Goal: Task Accomplishment & Management: Use online tool/utility

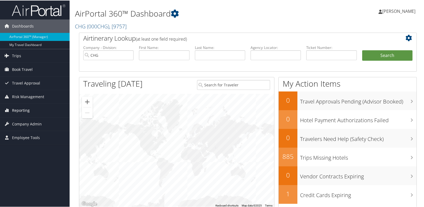
click at [23, 109] on span "Reporting" at bounding box center [21, 109] width 18 height 13
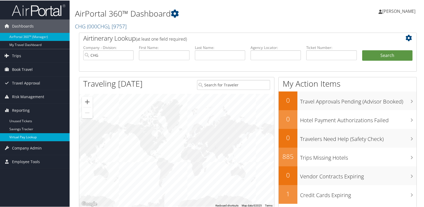
click at [20, 136] on link "Virtual Pay Lookup" at bounding box center [35, 137] width 70 height 8
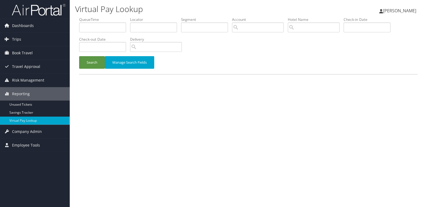
click at [147, 18] on label "Locator" at bounding box center [155, 19] width 51 height 5
click at [146, 24] on input "text" at bounding box center [153, 28] width 47 height 10
paste input "HTJWRU"
type input "HTJWRU"
click at [90, 71] on div "Search Manage Search Fields" at bounding box center [248, 65] width 346 height 18
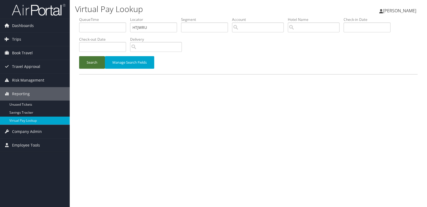
click at [89, 63] on button "Search" at bounding box center [92, 62] width 26 height 13
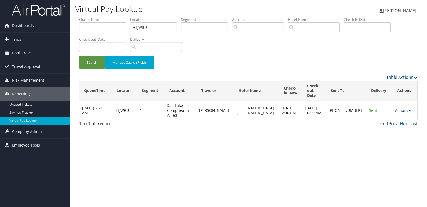
click at [398, 108] on link "Actions" at bounding box center [403, 110] width 17 height 5
click at [373, 126] on link "Logs" at bounding box center [384, 122] width 46 height 9
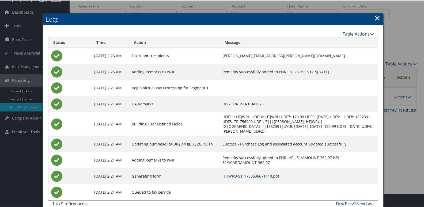
scroll to position [22, 0]
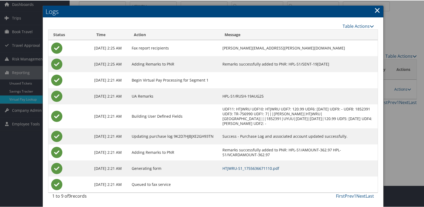
click at [275, 168] on link "HTJWRU-S1_1755636671110.pdf" at bounding box center [251, 168] width 57 height 5
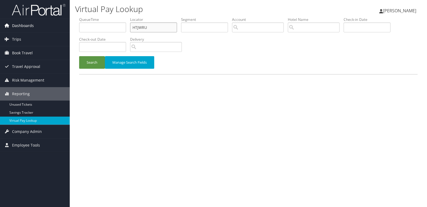
drag, startPoint x: 147, startPoint y: 26, endPoint x: 68, endPoint y: 27, distance: 79.6
click at [69, 27] on div "Dashboards AirPortal 360™ (Manager) My Travel Dashboard Trips Airtinerary® Look…" at bounding box center [213, 103] width 427 height 207
paste input "EVSLEW"
type input "EVSLEW"
click at [89, 57] on button "Search" at bounding box center [92, 62] width 26 height 13
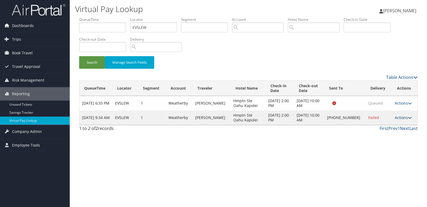
click at [406, 115] on link "Actions" at bounding box center [402, 117] width 17 height 5
click at [366, 134] on icon at bounding box center [366, 135] width 5 height 4
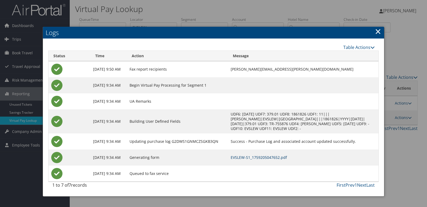
click at [263, 158] on link "EVSLEW-S1_1759205047652.pdf" at bounding box center [258, 157] width 56 height 5
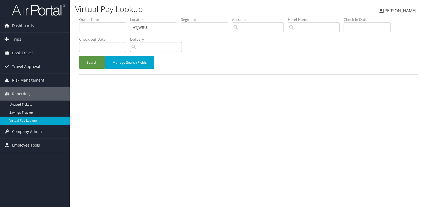
click at [102, 17] on ul "QueueTime Locator HTJWRU Segment Account Traveler Hotel Name Check-in Date Chec…" at bounding box center [248, 17] width 338 height 0
type input "YRPFXR"
click at [79, 56] on button "Search" at bounding box center [92, 62] width 26 height 13
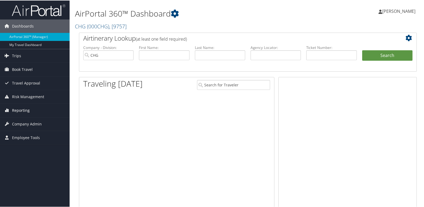
click at [21, 111] on span "Reporting" at bounding box center [21, 109] width 18 height 13
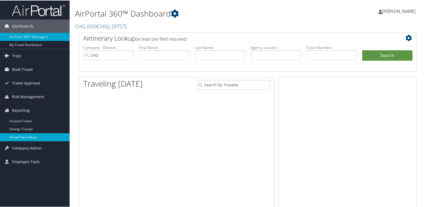
click at [21, 136] on link "Virtual Pay Lookup" at bounding box center [35, 137] width 70 height 8
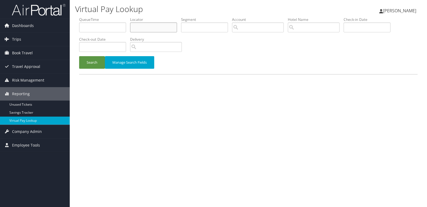
click at [143, 27] on input "text" at bounding box center [153, 28] width 47 height 10
paste input "YRPFXR"
click at [79, 56] on button "Search" at bounding box center [92, 62] width 26 height 13
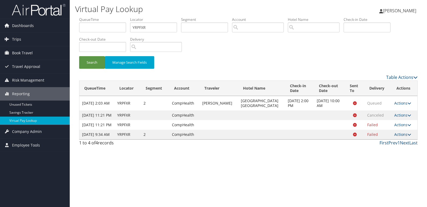
click at [398, 137] on link "Actions" at bounding box center [402, 134] width 17 height 5
click at [390, 158] on link "Resend" at bounding box center [391, 154] width 34 height 9
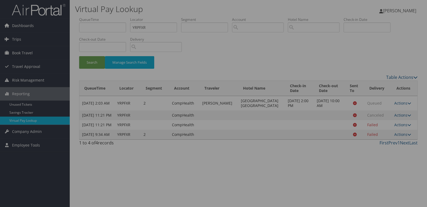
click at [372, 161] on div at bounding box center [213, 103] width 427 height 207
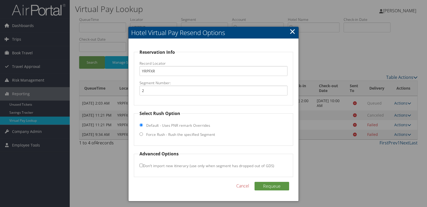
click at [400, 147] on div at bounding box center [213, 103] width 427 height 207
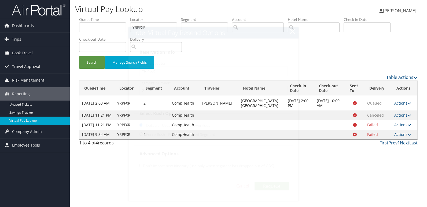
click at [400, 137] on link "Actions" at bounding box center [402, 134] width 17 height 5
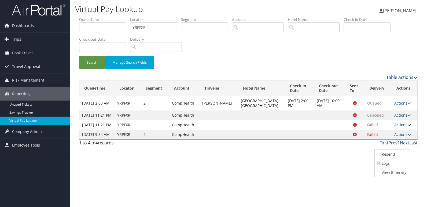
click at [393, 160] on link "Logs" at bounding box center [391, 163] width 34 height 9
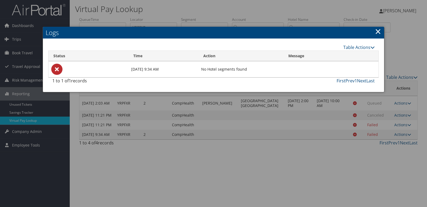
click at [258, 122] on div at bounding box center [213, 103] width 427 height 207
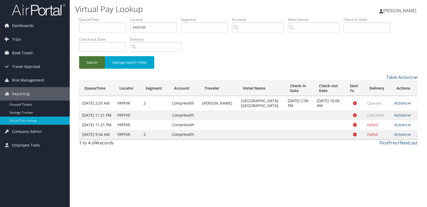
drag, startPoint x: 92, startPoint y: 63, endPoint x: 246, endPoint y: 128, distance: 167.3
click at [92, 62] on button "Search" at bounding box center [92, 62] width 26 height 13
click at [398, 104] on link "Actions" at bounding box center [402, 103] width 17 height 5
click at [390, 119] on link "Logs" at bounding box center [391, 120] width 34 height 9
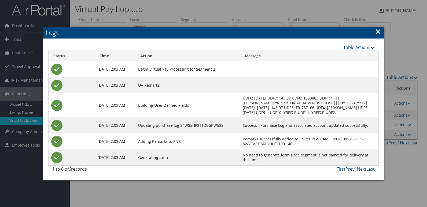
click at [254, 200] on div at bounding box center [213, 103] width 427 height 207
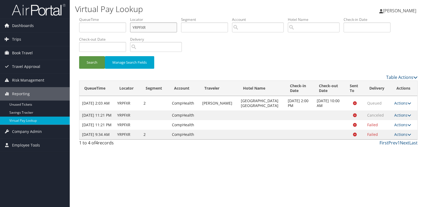
drag, startPoint x: 126, startPoint y: 31, endPoint x: 86, endPoint y: 38, distance: 40.7
click at [86, 17] on ul "QueueTime Locator YRPFXR Segment Account Traveler Hotel Name Check-in Date Chec…" at bounding box center [248, 17] width 338 height 0
paste input "EVWEPW"
type input "EVWEPW"
click at [79, 56] on button "Search" at bounding box center [92, 62] width 26 height 13
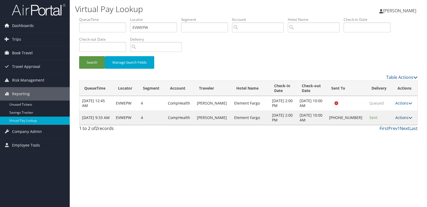
click at [400, 120] on link "Actions" at bounding box center [403, 117] width 17 height 5
click at [387, 136] on link "Logs" at bounding box center [385, 137] width 46 height 9
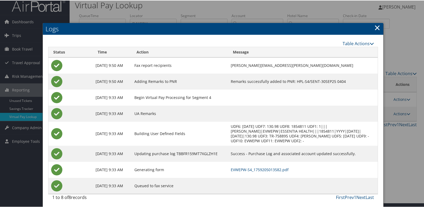
scroll to position [6, 0]
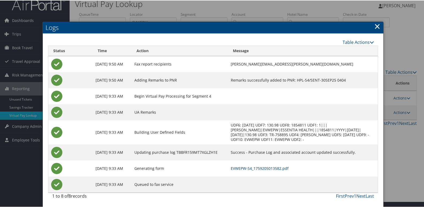
click at [273, 168] on link "EVWEPW-S4_1759205013582.pdf" at bounding box center [260, 168] width 58 height 5
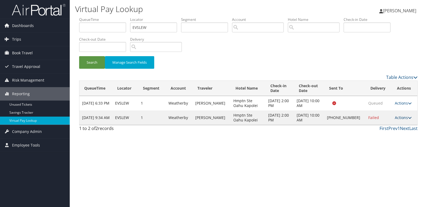
click at [398, 118] on link "Actions" at bounding box center [402, 117] width 17 height 5
click at [382, 125] on link "Resend" at bounding box center [385, 125] width 46 height 9
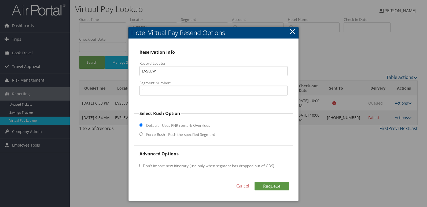
click at [187, 136] on label "Force Rush - Rush the specified Segment" at bounding box center [180, 134] width 69 height 5
click at [143, 136] on input "Force Rush - Rush the specified Segment" at bounding box center [140, 134] width 3 height 3
radio input "true"
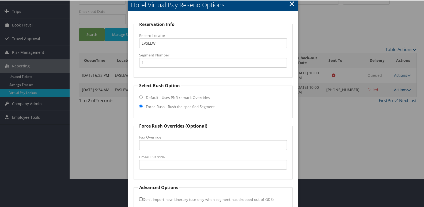
scroll to position [56, 0]
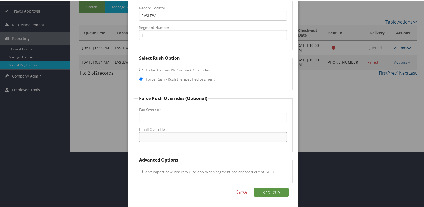
click at [170, 137] on input "Email Override" at bounding box center [213, 137] width 148 height 10
click at [299, 60] on div at bounding box center [213, 103] width 427 height 207
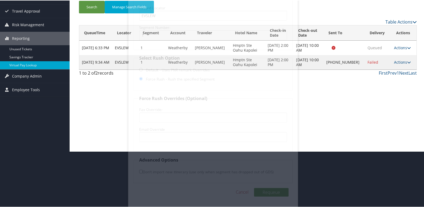
scroll to position [0, 0]
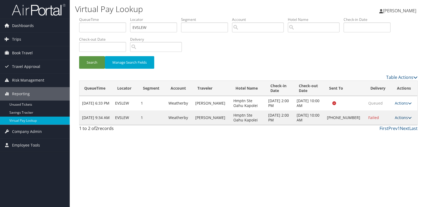
click at [400, 117] on link "Actions" at bounding box center [402, 117] width 17 height 5
click at [386, 125] on link "Resend" at bounding box center [385, 125] width 46 height 9
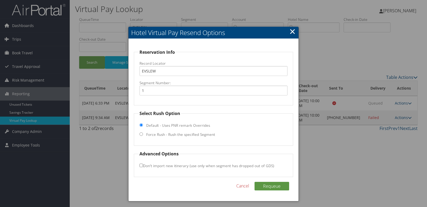
click at [182, 135] on label "Force Rush - Rush the specified Segment" at bounding box center [180, 134] width 69 height 5
click at [143, 135] on input "Force Rush - Rush the specified Segment" at bounding box center [140, 134] width 3 height 3
radio input "true"
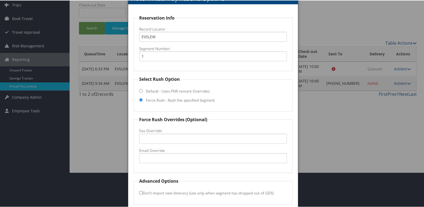
scroll to position [56, 0]
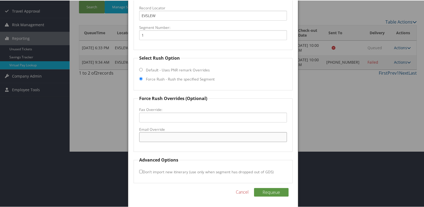
click at [170, 132] on input "Email Override" at bounding box center [213, 137] width 148 height 10
drag, startPoint x: 188, startPoint y: 138, endPoint x: 48, endPoint y: 139, distance: 139.9
click at [48, 139] on body "Menu Dashboards ► AirPortal 360™ (Manager) My Travel Dashboard Trips ► Airtiner…" at bounding box center [213, 47] width 427 height 207
type input "jrfhx_rm@hilton.com"
click at [265, 193] on button "Requeue" at bounding box center [271, 192] width 35 height 9
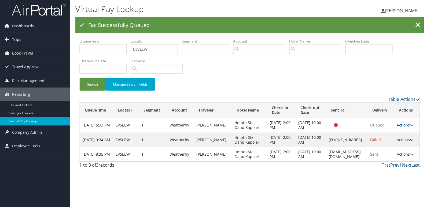
scroll to position [0, 0]
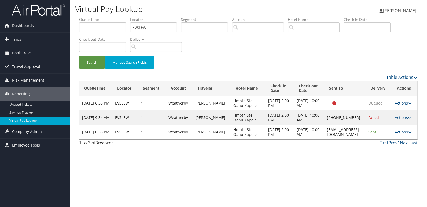
drag, startPoint x: 351, startPoint y: 133, endPoint x: 315, endPoint y: 135, distance: 35.7
click at [315, 135] on tr "Sep 30, 2025 8:35 PM EVSLEW 1 Weatherby DOAN JOHN Hmptn Ste Oahu Kapolei Oct 2,…" at bounding box center [248, 132] width 338 height 14
copy tr "jrfhx_rm@hilton.com"
drag, startPoint x: 315, startPoint y: 135, endPoint x: 397, endPoint y: 132, distance: 81.8
click at [397, 132] on link "Actions" at bounding box center [402, 132] width 17 height 5
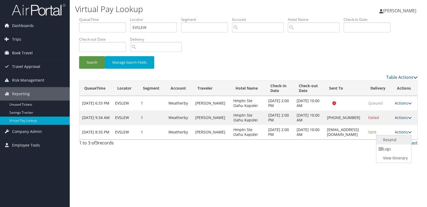
drag, startPoint x: 392, startPoint y: 144, endPoint x: 392, endPoint y: 147, distance: 3.2
click at [392, 144] on link "Resend" at bounding box center [393, 140] width 34 height 9
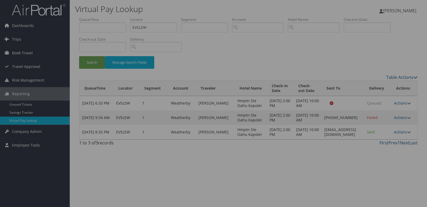
click at [384, 143] on div at bounding box center [213, 103] width 427 height 207
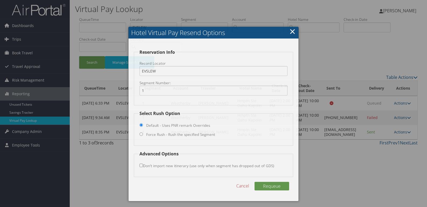
click at [398, 132] on div at bounding box center [213, 103] width 427 height 207
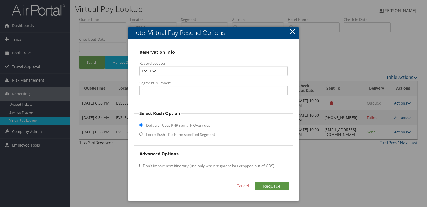
click at [398, 133] on div at bounding box center [213, 103] width 427 height 207
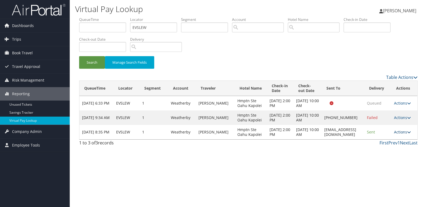
click at [400, 134] on link "Actions" at bounding box center [402, 132] width 17 height 5
click at [394, 147] on link "Logs" at bounding box center [392, 149] width 34 height 9
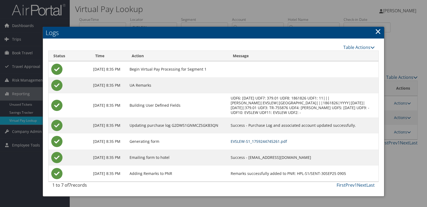
click at [275, 144] on td "EVSLEW-S1_1759244745261.pdf" at bounding box center [303, 142] width 150 height 16
click at [275, 143] on link "EVSLEW-S1_1759244745261.pdf" at bounding box center [258, 141] width 56 height 5
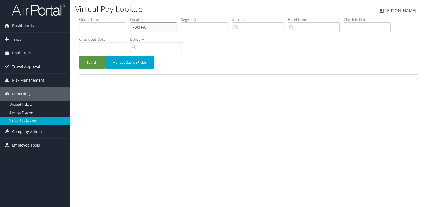
drag, startPoint x: 111, startPoint y: 31, endPoint x: 96, endPoint y: 31, distance: 14.7
click at [96, 17] on ul "QueueTime Locator EVSLEW Segment Account Traveler Hotel Name Check-in Date Chec…" at bounding box center [248, 17] width 338 height 0
paste input "DFDLMY"
type input "DFDLMY"
click at [91, 61] on button "Search" at bounding box center [92, 62] width 26 height 13
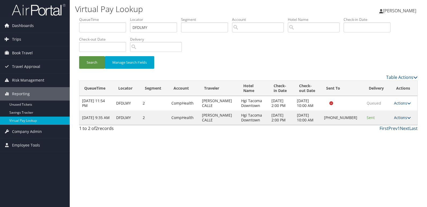
click at [396, 116] on link "Actions" at bounding box center [402, 117] width 17 height 5
click at [379, 133] on link "Logs" at bounding box center [384, 134] width 46 height 9
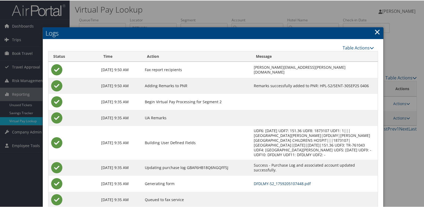
click at [254, 181] on link "DFDLMY-S2_1759205107448.pdf" at bounding box center [282, 183] width 57 height 5
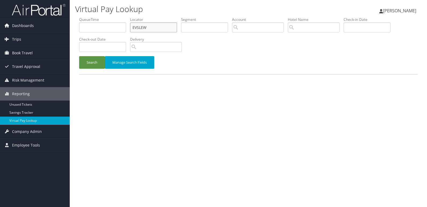
drag, startPoint x: 147, startPoint y: 27, endPoint x: 99, endPoint y: 32, distance: 48.5
click at [99, 17] on ul "QueueTime Locator EVSLEW Segment Account Traveler Hotel Name Check-in Date Chec…" at bounding box center [248, 17] width 338 height 0
paste input "WXSJBX"
type input "WXSJBX"
click at [79, 56] on button "Search" at bounding box center [92, 62] width 26 height 13
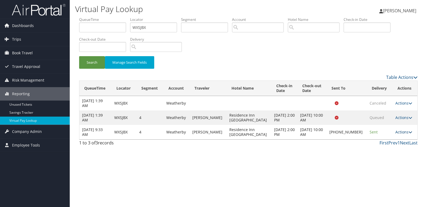
click at [399, 133] on link "Actions" at bounding box center [403, 132] width 17 height 5
click at [381, 146] on link "Logs" at bounding box center [385, 149] width 46 height 9
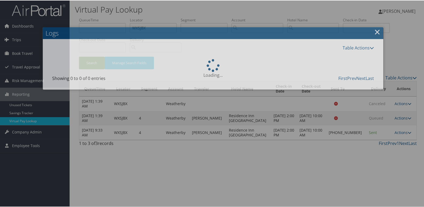
scroll to position [6, 0]
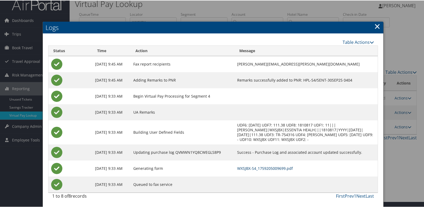
click at [277, 169] on link "WXSJBX-S4_1759205009699.pdf" at bounding box center [265, 168] width 56 height 5
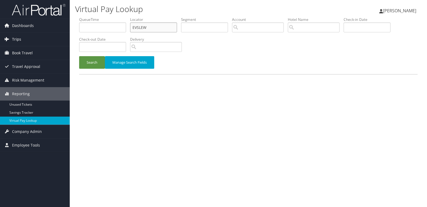
drag, startPoint x: 147, startPoint y: 25, endPoint x: 47, endPoint y: 36, distance: 99.8
click at [47, 36] on div "Dashboards AirPortal 360™ (Manager) My Travel Dashboard Trips Airtinerary® Look…" at bounding box center [213, 103] width 427 height 207
paste input "NDYDAH"
click at [146, 26] on input "NDYDAH" at bounding box center [153, 28] width 47 height 10
type input "NDYDAH"
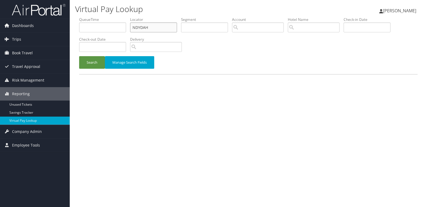
click at [79, 56] on button "Search" at bounding box center [92, 62] width 26 height 13
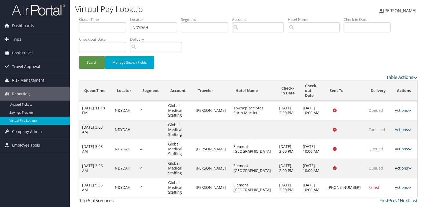
click at [394, 185] on link "Actions" at bounding box center [402, 187] width 17 height 5
click at [371, 175] on link "Logs" at bounding box center [384, 178] width 46 height 9
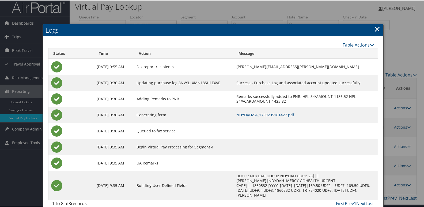
scroll to position [6, 0]
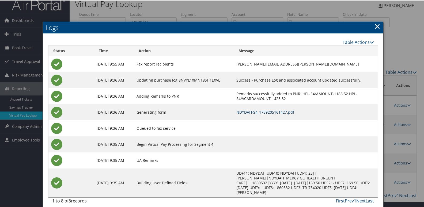
drag, startPoint x: 265, startPoint y: 113, endPoint x: 253, endPoint y: 109, distance: 12.1
click at [265, 113] on link "NDYDAH-S4_1759205161427.pdf" at bounding box center [266, 111] width 58 height 5
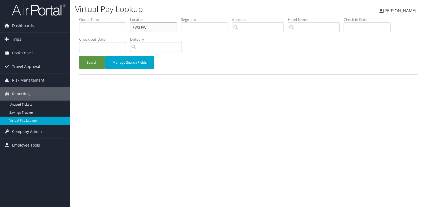
drag, startPoint x: 149, startPoint y: 27, endPoint x: 116, endPoint y: 31, distance: 33.3
click at [116, 17] on ul "QueueTime Locator EVSLEW Segment Account Traveler Hotel Name Check-in Date Chec…" at bounding box center [248, 17] width 338 height 0
paste input "DFDLMY"
type input "DFDLMY"
click at [79, 56] on button "Search" at bounding box center [92, 62] width 26 height 13
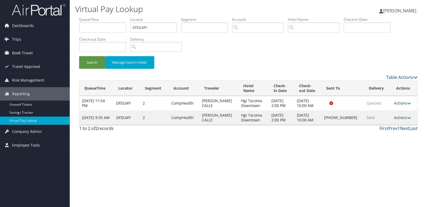
click at [399, 117] on link "Actions" at bounding box center [402, 117] width 17 height 5
click at [380, 137] on link "Logs" at bounding box center [384, 134] width 46 height 9
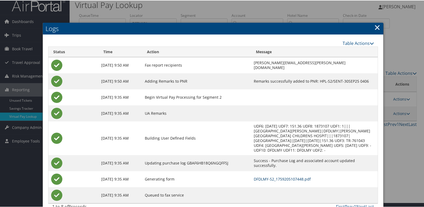
scroll to position [6, 0]
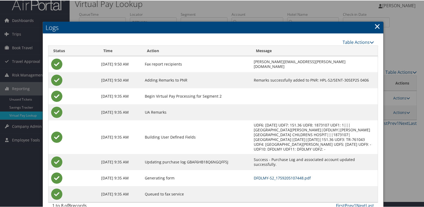
click at [260, 175] on link "DFDLMY-S2_1759205107448.pdf" at bounding box center [282, 177] width 57 height 5
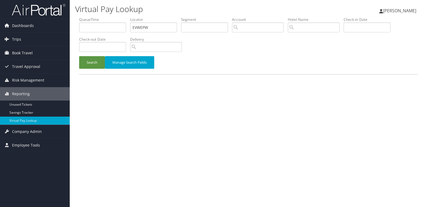
click at [103, 65] on button "Search" at bounding box center [92, 62] width 26 height 13
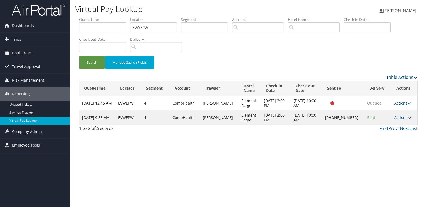
drag, startPoint x: 349, startPoint y: 121, endPoint x: 333, endPoint y: 117, distance: 16.1
click at [333, 117] on td "[PHONE_NUMBER]" at bounding box center [343, 118] width 42 height 14
copy td "[PHONE_NUMBER]"
click at [399, 117] on link "Actions" at bounding box center [402, 117] width 17 height 5
click at [383, 128] on link "Resend" at bounding box center [384, 125] width 46 height 9
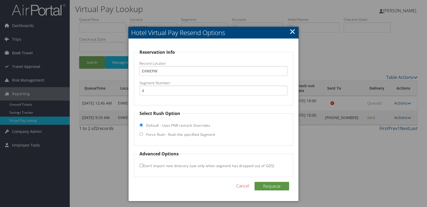
click at [162, 136] on label "Force Rush - Rush the specified Segment" at bounding box center [180, 134] width 69 height 5
click at [143, 136] on input "Force Rush - Rush the specified Segment" at bounding box center [140, 134] width 3 height 3
radio input "true"
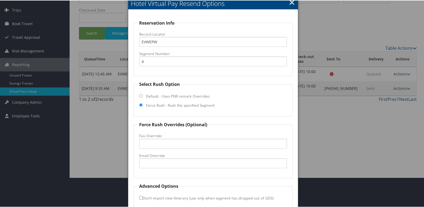
scroll to position [56, 0]
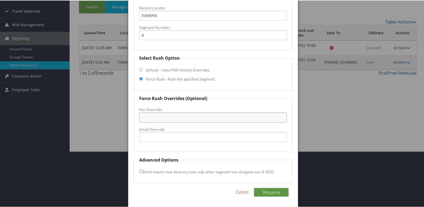
click at [158, 119] on input "Fax Override:" at bounding box center [213, 117] width 148 height 10
paste input "+1 (701) 478-5334"
type input "+1 (701) 478-5334"
click at [269, 190] on button "Requeue" at bounding box center [271, 192] width 35 height 9
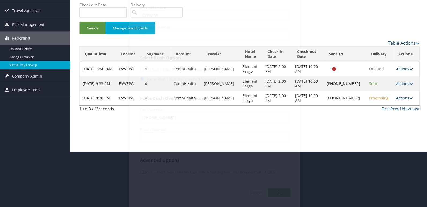
scroll to position [0, 0]
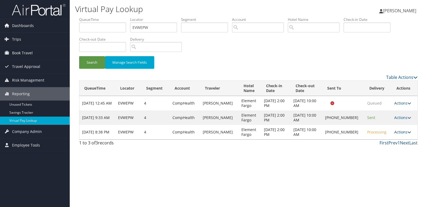
click at [396, 133] on link "Actions" at bounding box center [402, 132] width 17 height 5
drag, startPoint x: 382, startPoint y: 152, endPoint x: 341, endPoint y: 149, distance: 40.3
click at [381, 152] on link "Logs" at bounding box center [384, 149] width 46 height 9
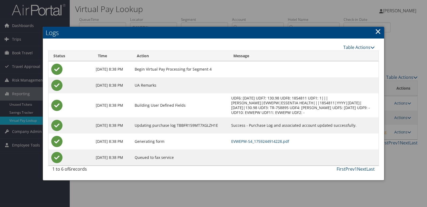
click at [262, 145] on td "EVWEPW-S4_1759244914228.pdf" at bounding box center [303, 142] width 150 height 16
drag, startPoint x: 262, startPoint y: 145, endPoint x: 282, endPoint y: 141, distance: 20.0
click at [282, 141] on link "EVWEPW-S4_1759244914228.pdf" at bounding box center [260, 141] width 58 height 5
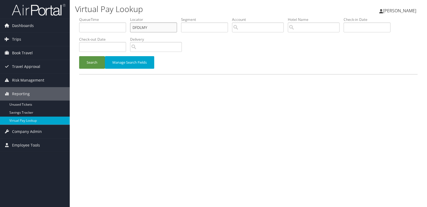
drag, startPoint x: 148, startPoint y: 31, endPoint x: 109, endPoint y: 30, distance: 39.1
click at [109, 17] on ul "QueueTime Locator DFDLMY Segment Account Traveler Hotel Name Check-in Date Chec…" at bounding box center [248, 17] width 338 height 0
paste input "QEGCA"
type input "DQEGCA"
click at [100, 62] on button "Search" at bounding box center [92, 62] width 26 height 13
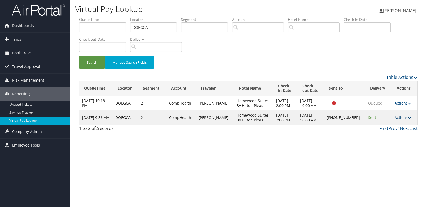
click at [403, 118] on link "Actions" at bounding box center [402, 117] width 17 height 5
click at [378, 134] on link "Logs" at bounding box center [385, 134] width 46 height 9
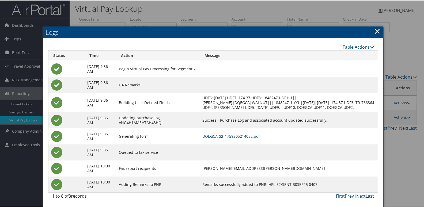
scroll to position [6, 0]
drag, startPoint x: 246, startPoint y: 136, endPoint x: 250, endPoint y: 139, distance: 4.5
click at [246, 136] on link "DQEGCA-S2_1759205214052.pdf" at bounding box center [232, 135] width 58 height 5
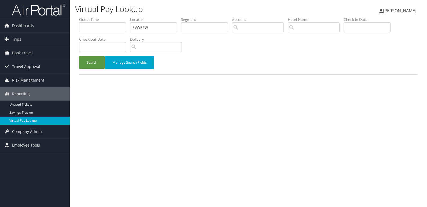
click at [81, 17] on ul "QueueTime Locator EVWEPW Segment Account Traveler Hotel Name Check-in Date Chec…" at bounding box center [248, 17] width 338 height 0
type input "GIRJVG"
click at [81, 61] on button "Search" at bounding box center [92, 62] width 26 height 13
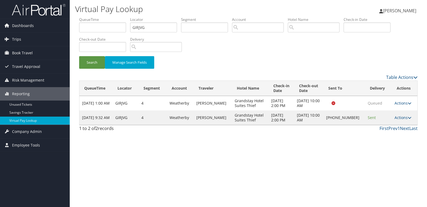
click at [404, 120] on td "Actions Resend Logs Delivery Information View Itinerary" at bounding box center [403, 118] width 25 height 14
click at [398, 116] on link "Actions" at bounding box center [402, 117] width 17 height 5
click at [381, 130] on link "Logs" at bounding box center [384, 134] width 46 height 9
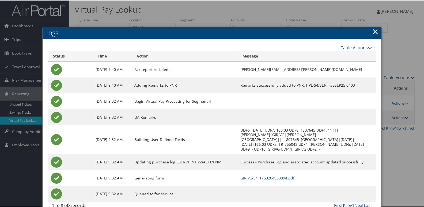
scroll to position [6, 0]
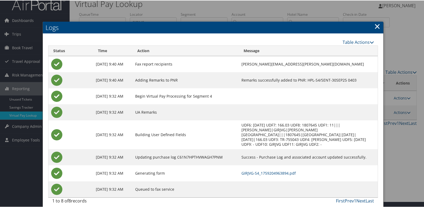
click at [258, 165] on td "GIRJVG-S4_1759204963894.pdf" at bounding box center [308, 173] width 139 height 16
click at [255, 170] on link "GIRJVG-S4_1759204963894.pdf" at bounding box center [269, 172] width 54 height 5
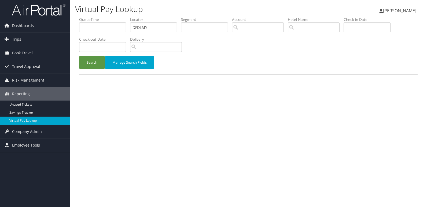
click at [101, 17] on ul "QueueTime Locator DFDLMY Segment Account Traveler Hotel Name Check-in Date Chec…" at bounding box center [248, 17] width 338 height 0
type input "OAVZVN"
click at [87, 59] on button "Search" at bounding box center [92, 62] width 26 height 13
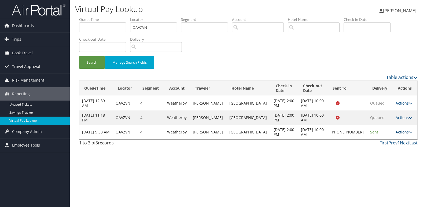
click at [398, 133] on link "Actions" at bounding box center [403, 132] width 17 height 5
click at [379, 147] on link "Logs" at bounding box center [385, 149] width 46 height 9
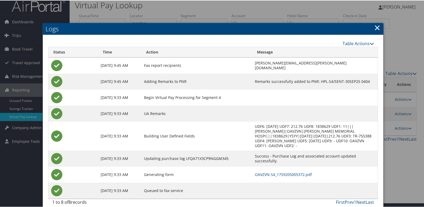
scroll to position [6, 0]
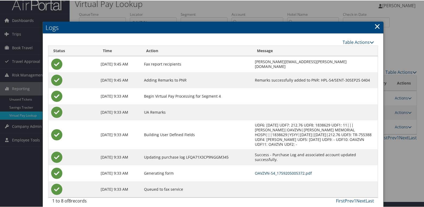
click at [255, 170] on link "OAVZVN-S4_1759205005372.pdf" at bounding box center [283, 172] width 57 height 5
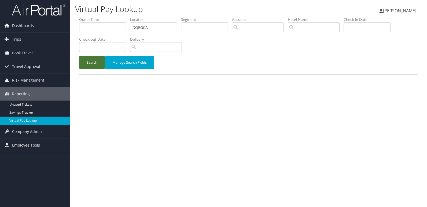
click at [90, 63] on button "Search" at bounding box center [92, 62] width 26 height 13
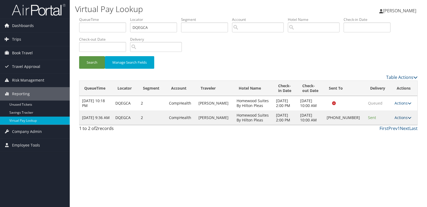
click at [395, 117] on link "Actions" at bounding box center [402, 117] width 17 height 5
click at [380, 132] on link "Logs" at bounding box center [385, 134] width 46 height 9
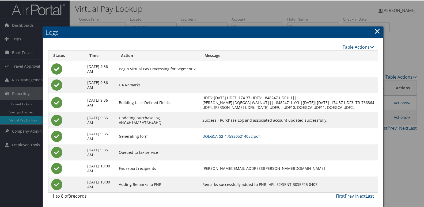
scroll to position [6, 0]
click at [247, 135] on link "DQEGCA-S2_1759205214052.pdf" at bounding box center [232, 135] width 58 height 5
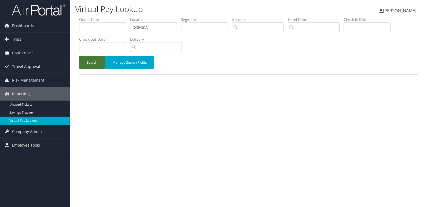
click at [92, 61] on button "Search" at bounding box center [92, 62] width 26 height 13
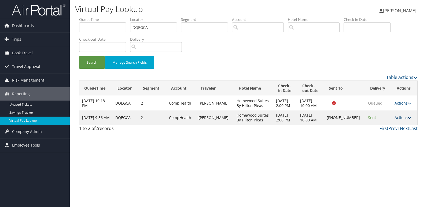
click at [398, 120] on link "Actions" at bounding box center [402, 117] width 17 height 5
click at [378, 126] on link "Resend" at bounding box center [385, 125] width 46 height 9
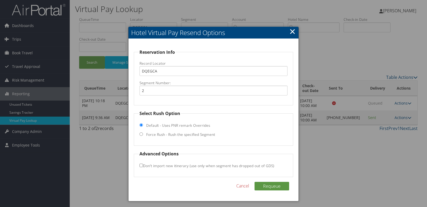
click at [171, 135] on label "Force Rush - Rush the specified Segment" at bounding box center [180, 134] width 69 height 5
click at [143, 135] on input "Force Rush - Rush the specified Segment" at bounding box center [140, 134] width 3 height 3
radio input "true"
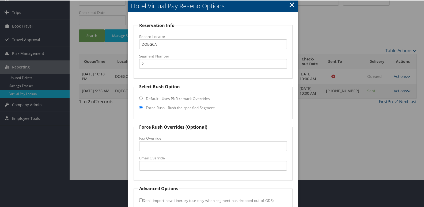
scroll to position [56, 0]
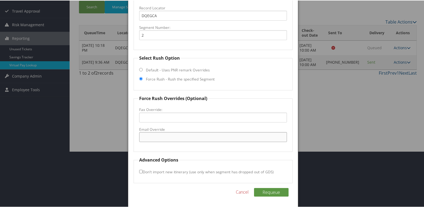
click at [173, 137] on input "Email Override" at bounding box center [213, 137] width 148 height 10
click at [182, 137] on input "frontdesk@homewoodsuiteskaty.com" at bounding box center [213, 137] width 148 height 10
click at [192, 137] on input "frontdesk@homewoodsuiteskaty.com" at bounding box center [213, 137] width 148 height 10
drag, startPoint x: 191, startPoint y: 137, endPoint x: 217, endPoint y: 136, distance: 25.5
click at [217, 136] on input "frontdesk@homewoodsuiteskaty.com" at bounding box center [213, 137] width 148 height 10
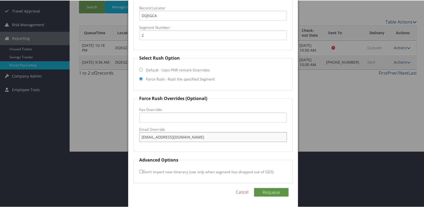
drag, startPoint x: 208, startPoint y: 138, endPoint x: 68, endPoint y: 134, distance: 140.2
click at [68, 134] on body "Menu Dashboards ► AirPortal 360™ (Manager) My Travel Dashboard Trips ► Airtiner…" at bounding box center [213, 47] width 427 height 207
type input "frontdesk@homewoodsuitesth.com"
click at [270, 196] on button "Requeue" at bounding box center [271, 192] width 35 height 9
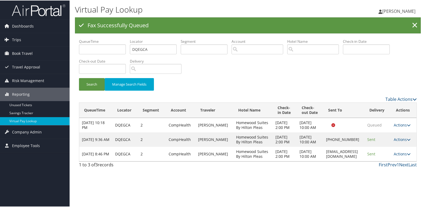
scroll to position [0, 0]
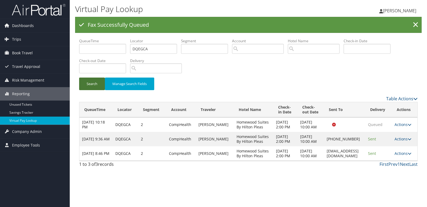
click at [96, 88] on button "Search" at bounding box center [92, 84] width 26 height 13
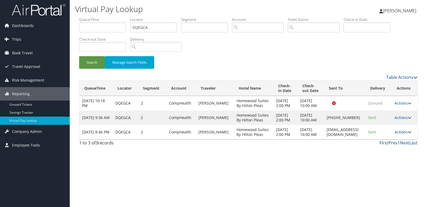
click at [402, 135] on link "Actions" at bounding box center [402, 132] width 17 height 5
click at [395, 169] on link "Logs" at bounding box center [395, 166] width 34 height 9
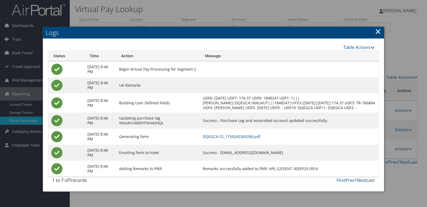
click at [242, 144] on td "DQEGCA-S2_1759245369288.pdf" at bounding box center [289, 137] width 178 height 16
drag, startPoint x: 274, startPoint y: 156, endPoint x: 222, endPoint y: 160, distance: 52.9
click at [222, 160] on td "Success - frontdesk@homewoodsuitesth.com" at bounding box center [289, 153] width 178 height 16
copy td "frontdesk@homewoodsuitesth.com"
click at [380, 29] on link "×" at bounding box center [378, 31] width 6 height 11
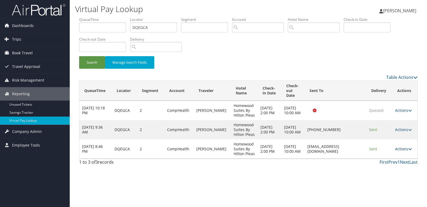
click at [409, 149] on icon at bounding box center [410, 149] width 4 height 4
click at [391, 152] on link "Resend" at bounding box center [394, 156] width 34 height 9
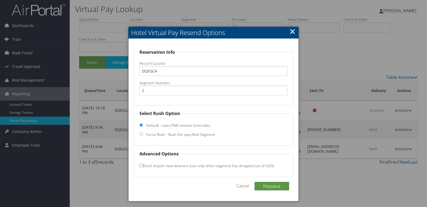
click at [164, 134] on label "Force Rush - Rush the specified Segment" at bounding box center [180, 134] width 69 height 5
click at [143, 134] on input "Force Rush - Rush the specified Segment" at bounding box center [140, 134] width 3 height 3
radio input "true"
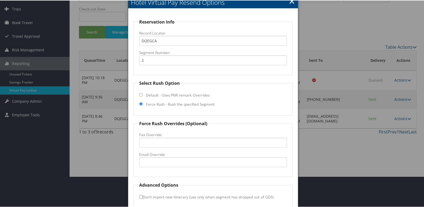
scroll to position [56, 0]
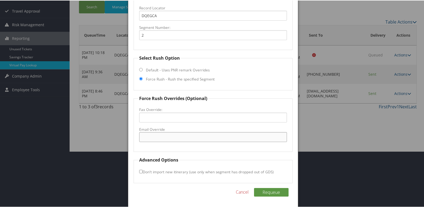
click at [159, 138] on input "Email Override" at bounding box center [213, 137] width 148 height 10
paste input "frontdesk@homewoodsuitesth.com"
drag, startPoint x: 193, startPoint y: 137, endPoint x: 208, endPoint y: 136, distance: 14.5
click at [194, 136] on input "frontdesk@homewoodsuitesth.com" at bounding box center [213, 137] width 148 height 10
type input "frontdesk@homewoodsuitesph.com"
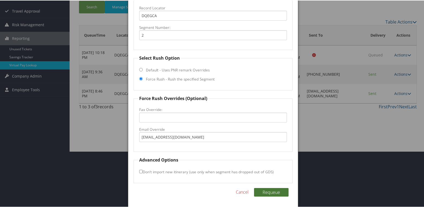
click at [254, 188] on button "Requeue" at bounding box center [271, 192] width 35 height 9
drag, startPoint x: 212, startPoint y: 136, endPoint x: 43, endPoint y: 137, distance: 169.1
click at [43, 137] on body "Menu Dashboards ► AirPortal 360™ (Manager) My Travel Dashboard Trips ► Airtiner…" at bounding box center [213, 47] width 427 height 207
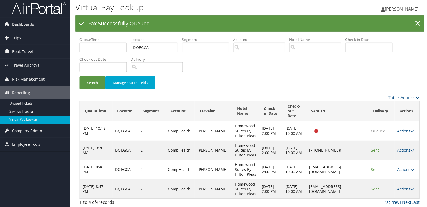
scroll to position [0, 0]
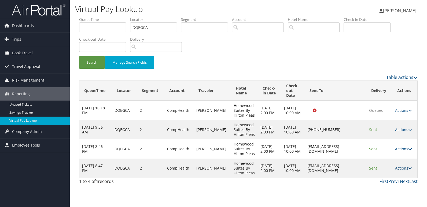
click at [400, 169] on link "Actions" at bounding box center [403, 168] width 17 height 5
click at [395, 180] on link "Resend" at bounding box center [394, 176] width 34 height 9
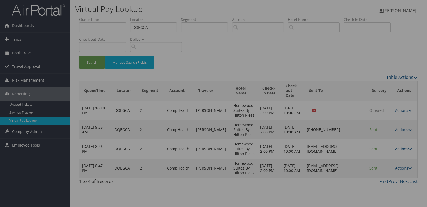
click at [368, 174] on div at bounding box center [213, 103] width 427 height 207
click at [374, 170] on div at bounding box center [213, 103] width 427 height 207
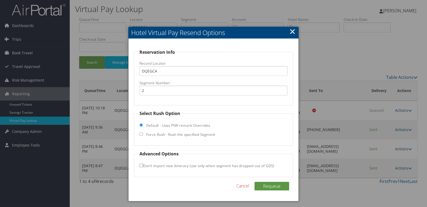
click at [377, 170] on div at bounding box center [213, 103] width 427 height 207
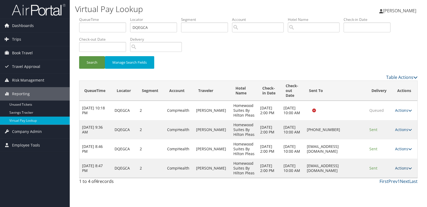
click at [402, 169] on link "Actions" at bounding box center [403, 168] width 17 height 5
click at [391, 183] on link "Logs" at bounding box center [394, 185] width 34 height 9
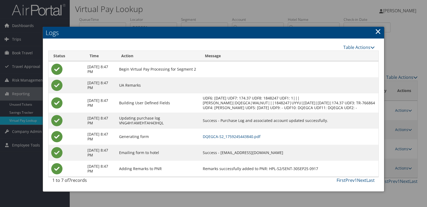
click at [243, 144] on td "DQEGCA-S2_1759245443840.pdf" at bounding box center [289, 137] width 178 height 16
click at [235, 139] on link "DQEGCA-S2_1759245443840.pdf" at bounding box center [232, 136] width 58 height 5
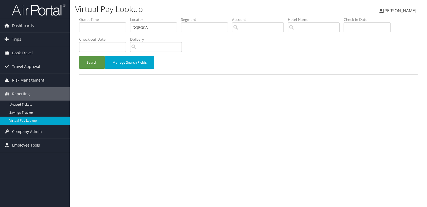
click at [79, 29] on form "QueueTime Locator DQEGCA Segment Account Traveler Hotel Name Check-in Date Chec…" at bounding box center [248, 45] width 338 height 57
type input "HFQDCN"
click at [81, 63] on button "Search" at bounding box center [92, 62] width 26 height 13
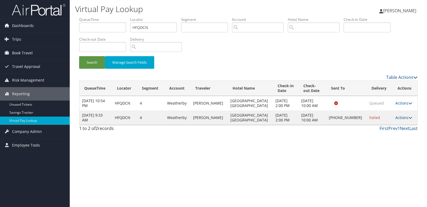
click at [400, 115] on td "Actions Resend Logs Delivery Information View Itinerary" at bounding box center [404, 118] width 25 height 14
click at [398, 121] on td "Actions Resend Logs Delivery Information View Itinerary" at bounding box center [404, 118] width 25 height 14
click at [398, 119] on link "Actions" at bounding box center [403, 117] width 17 height 5
click at [384, 135] on link "Logs" at bounding box center [385, 134] width 46 height 9
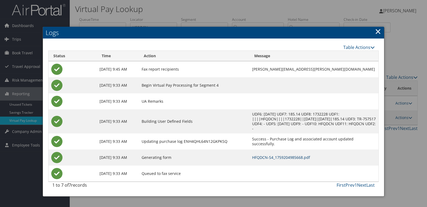
click at [274, 156] on link "HFQDCN-S4_1759204985668.pdf" at bounding box center [281, 157] width 58 height 5
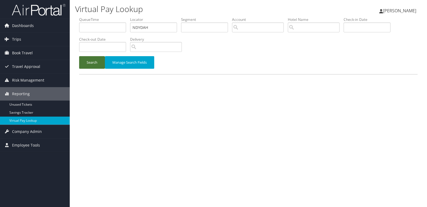
click at [93, 60] on button "Search" at bounding box center [92, 62] width 26 height 13
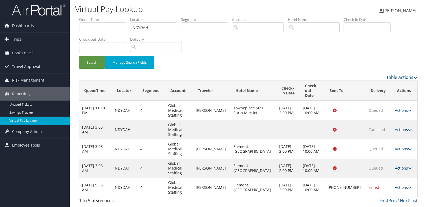
click at [398, 185] on link "Actions" at bounding box center [402, 187] width 17 height 5
click at [379, 169] on link "Resend" at bounding box center [384, 169] width 46 height 9
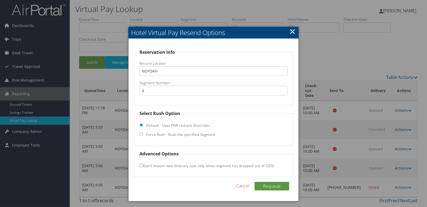
click at [160, 134] on label "Force Rush - Rush the specified Segment" at bounding box center [180, 134] width 69 height 5
click at [143, 134] on input "Force Rush - Rush the specified Segment" at bounding box center [140, 134] width 3 height 3
radio input "true"
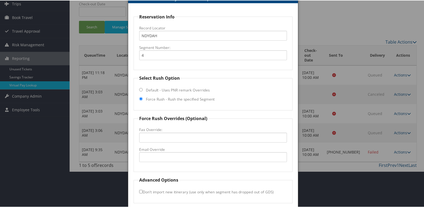
scroll to position [56, 0]
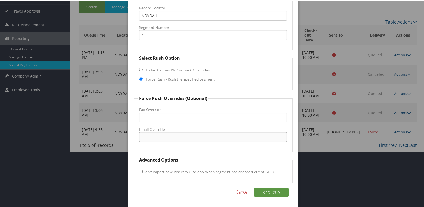
click at [152, 139] on input "Email Override" at bounding box center [213, 137] width 148 height 10
drag, startPoint x: 199, startPoint y: 136, endPoint x: 38, endPoint y: 133, distance: 161.6
click at [38, 133] on body "Menu Dashboards ► AirPortal 360™ (Manager) My Travel Dashboard Trips ► Airtiner…" at bounding box center [213, 47] width 427 height 207
type input "[EMAIL_ADDRESS][DOMAIN_NAME]"
click at [275, 195] on button "Requeue" at bounding box center [271, 192] width 35 height 9
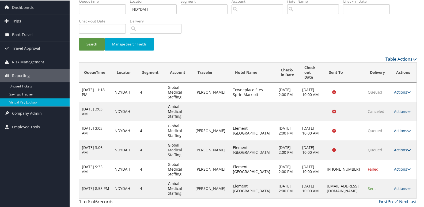
scroll to position [19, 0]
click at [400, 187] on link "Actions" at bounding box center [402, 188] width 17 height 5
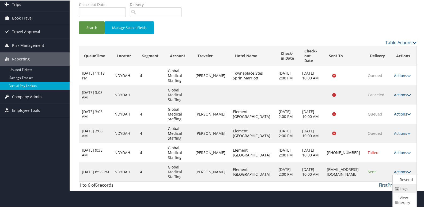
click at [405, 188] on link "Logs" at bounding box center [404, 188] width 23 height 9
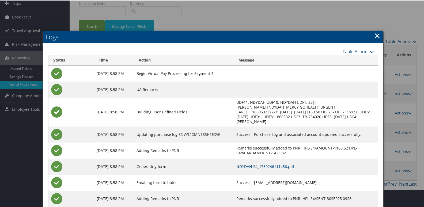
scroll to position [51, 0]
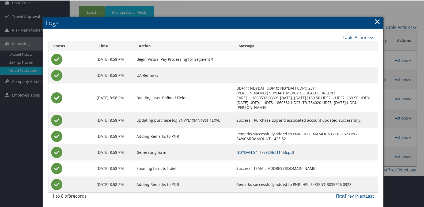
click at [278, 151] on link "NDYDAH-S4_1759246111456.pdf" at bounding box center [266, 152] width 58 height 5
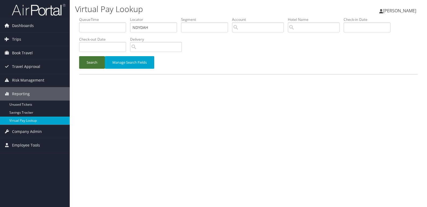
drag, startPoint x: 0, startPoint y: 0, endPoint x: 92, endPoint y: 62, distance: 111.2
click at [92, 63] on button "Search" at bounding box center [92, 62] width 26 height 13
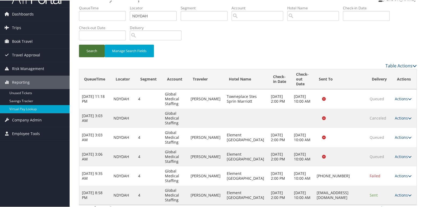
scroll to position [19, 0]
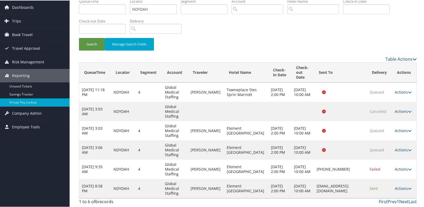
drag, startPoint x: 357, startPoint y: 187, endPoint x: 300, endPoint y: 193, distance: 57.6
click at [314, 193] on td "[EMAIL_ADDRESS][DOMAIN_NAME]" at bounding box center [340, 188] width 53 height 19
click at [333, 195] on td "[EMAIL_ADDRESS][DOMAIN_NAME]" at bounding box center [340, 188] width 53 height 19
drag, startPoint x: 357, startPoint y: 188, endPoint x: 298, endPoint y: 189, distance: 59.2
click at [314, 190] on td "[EMAIL_ADDRESS][DOMAIN_NAME]" at bounding box center [340, 188] width 53 height 19
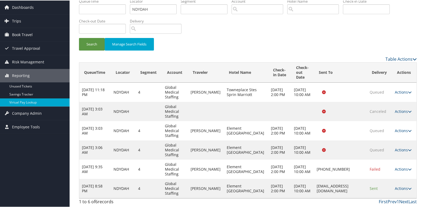
copy td "[EMAIL_ADDRESS][DOMAIN_NAME]"
click at [403, 185] on td "Actions Resend Logs View Itinerary" at bounding box center [405, 188] width 24 height 19
click at [402, 189] on link "Actions" at bounding box center [403, 188] width 17 height 5
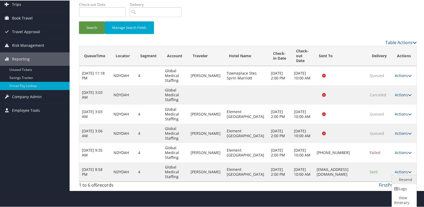
click at [398, 175] on link "Resend" at bounding box center [403, 179] width 23 height 9
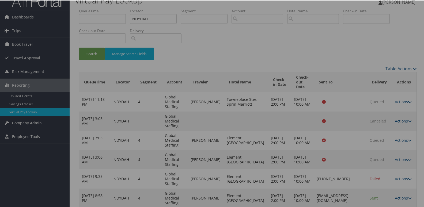
scroll to position [0, 0]
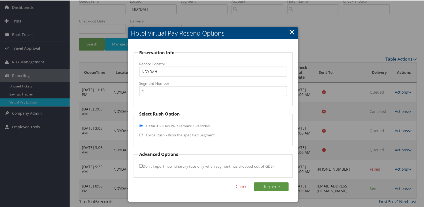
click at [156, 135] on label "Force Rush - Rush the specified Segment" at bounding box center [180, 134] width 69 height 5
click at [143, 135] on input "Force Rush - Rush the specified Segment" at bounding box center [140, 134] width 3 height 3
radio input "true"
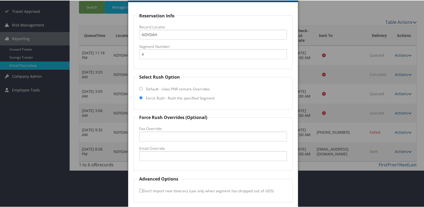
scroll to position [75, 0]
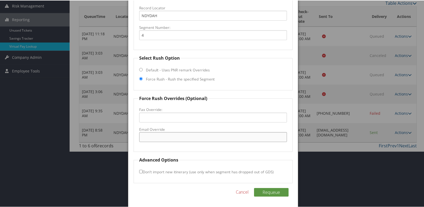
click at [157, 140] on input "Email Override" at bounding box center [213, 137] width 148 height 10
paste input "[EMAIL_ADDRESS][DOMAIN_NAME]"
click at [164, 138] on input "[EMAIL_ADDRESS][DOMAIN_NAME]" at bounding box center [213, 137] width 148 height 10
drag, startPoint x: 201, startPoint y: 138, endPoint x: 42, endPoint y: 138, distance: 159.4
click at [42, 133] on body "Menu Dashboards ► AirPortal 360™ (Manager) My Travel Dashboard Trips ► Airtiner…" at bounding box center [213, 28] width 427 height 207
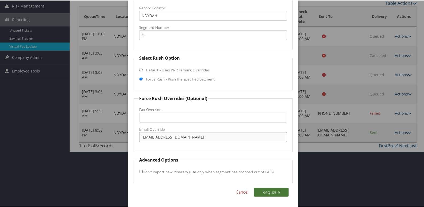
type input "jscherer@mideshospitality.com"
click at [269, 189] on button "Requeue" at bounding box center [271, 192] width 35 height 9
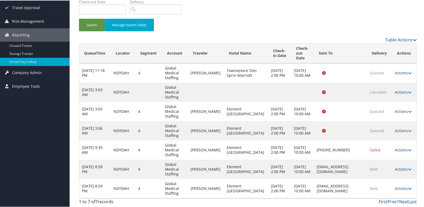
drag, startPoint x: 396, startPoint y: 189, endPoint x: 403, endPoint y: 191, distance: 6.9
click at [396, 189] on link "Actions" at bounding box center [403, 188] width 17 height 5
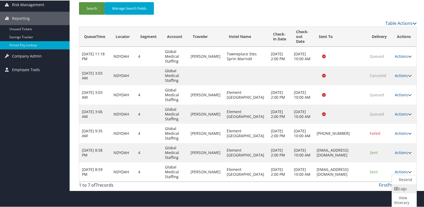
click at [399, 189] on link "Logs" at bounding box center [403, 188] width 23 height 9
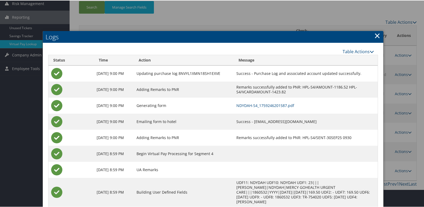
scroll to position [91, 0]
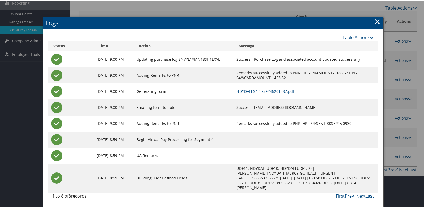
click at [277, 95] on td "NDYDAH-S4_1759246201587.pdf" at bounding box center [306, 91] width 144 height 16
click at [277, 92] on link "NDYDAH-S4_1759246201587.pdf" at bounding box center [266, 90] width 58 height 5
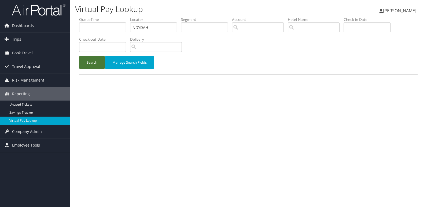
click at [91, 60] on button "Search" at bounding box center [92, 62] width 26 height 13
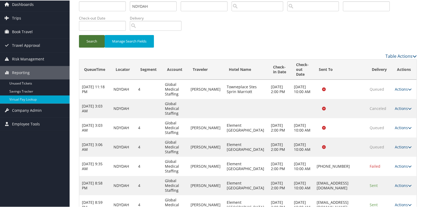
scroll to position [38, 0]
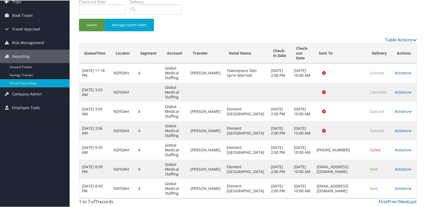
drag, startPoint x: 356, startPoint y: 186, endPoint x: 298, endPoint y: 189, distance: 57.7
click at [314, 189] on td "[EMAIL_ADDRESS][DOMAIN_NAME]" at bounding box center [340, 188] width 53 height 19
copy td "[EMAIL_ADDRESS][DOMAIN_NAME]"
click at [398, 188] on link "Actions" at bounding box center [403, 188] width 17 height 5
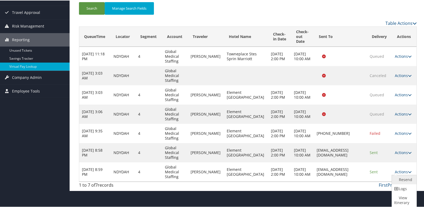
click at [399, 175] on link "Resend" at bounding box center [403, 179] width 23 height 9
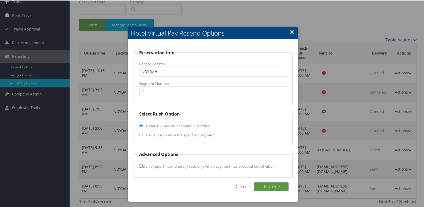
click at [162, 135] on label "Force Rush - Rush the specified Segment" at bounding box center [180, 134] width 69 height 5
click at [143, 135] on input "Force Rush - Rush the specified Segment" at bounding box center [140, 134] width 3 height 3
radio input "true"
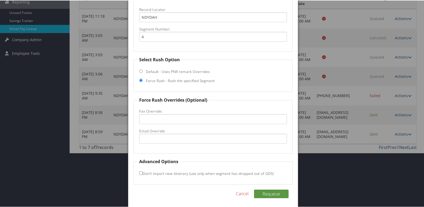
scroll to position [94, 0]
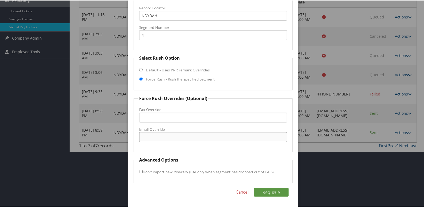
click at [163, 138] on input "Email Override" at bounding box center [213, 137] width 148 height 10
paste input "[EMAIL_ADDRESS][DOMAIN_NAME]"
click at [167, 138] on input "jscherer@mideshospitality.com" at bounding box center [213, 137] width 148 height 10
type input "jscherer@midashospitality.com"
click at [254, 188] on button "Requeue" at bounding box center [271, 192] width 35 height 9
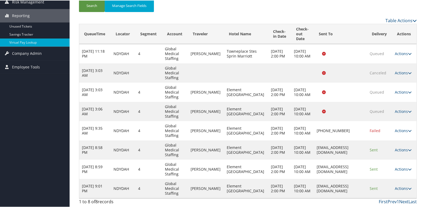
scroll to position [79, 0]
click at [408, 188] on icon at bounding box center [410, 188] width 4 height 4
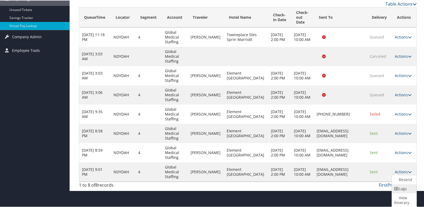
click at [398, 186] on link "Logs" at bounding box center [403, 188] width 23 height 9
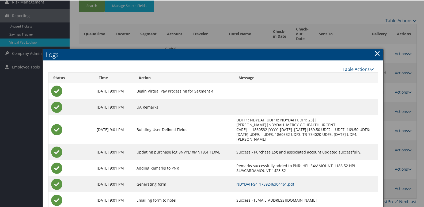
scroll to position [111, 0]
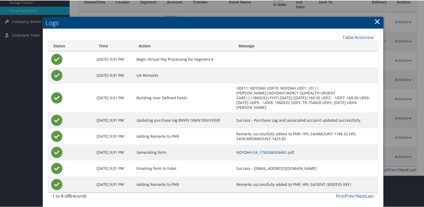
click at [266, 154] on link "NDYDAH-S4_1759246304461.pdf" at bounding box center [266, 152] width 58 height 5
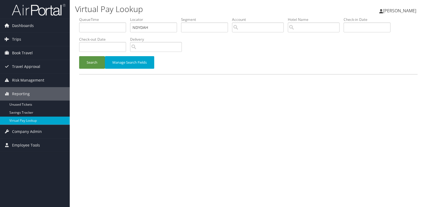
click at [108, 17] on ul "QueueTime Locator NDYDAH Segment Account Traveler Hotel Name Check-in Date Chec…" at bounding box center [248, 17] width 338 height 0
click at [95, 17] on ul "QueueTime Locator NDYDAH Segment Account Traveler Hotel Name Check-in Date Chec…" at bounding box center [248, 17] width 338 height 0
paste input "HGWYG"
type input "HGWYGH"
click at [87, 62] on button "Search" at bounding box center [92, 62] width 26 height 13
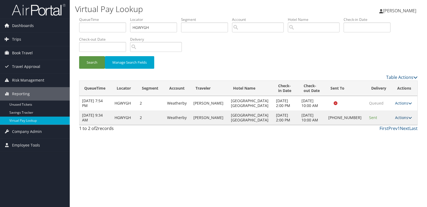
click at [395, 117] on link "Actions" at bounding box center [403, 117] width 17 height 5
click at [376, 137] on link "Logs" at bounding box center [385, 134] width 46 height 9
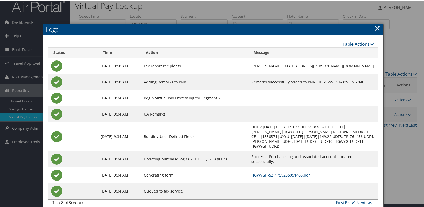
scroll to position [6, 0]
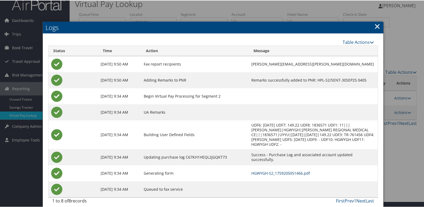
click at [252, 170] on link "HGWYGH-S2_1759205051466.pdf" at bounding box center [281, 172] width 59 height 5
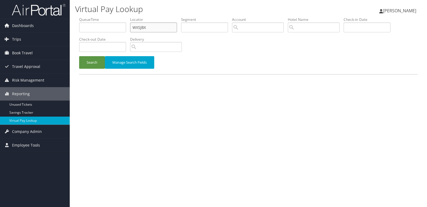
drag, startPoint x: 148, startPoint y: 28, endPoint x: 95, endPoint y: 36, distance: 53.8
click at [95, 17] on ul "QueueTime Locator WXSJBX Segment Account Traveler Hotel Name Check-in Date Chec…" at bounding box center [248, 17] width 338 height 0
paste input "DQEGCA"
type input "DQEGCA"
click at [79, 56] on button "Search" at bounding box center [92, 62] width 26 height 13
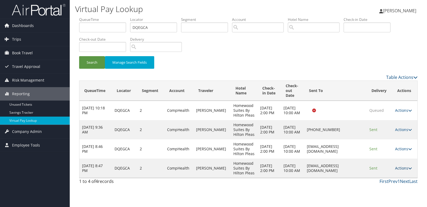
click at [402, 167] on link "Actions" at bounding box center [403, 168] width 17 height 5
click at [389, 185] on link "Logs" at bounding box center [394, 185] width 34 height 9
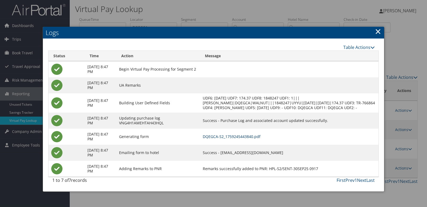
click at [242, 139] on link "DQEGCA-S2_1759245443840.pdf" at bounding box center [232, 136] width 58 height 5
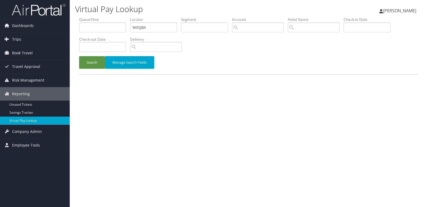
click at [79, 33] on form "QueueTime Locator WXSJBX Segment Account Traveler Hotel Name Check-in Date Chec…" at bounding box center [248, 45] width 338 height 57
type input "QEGUTZ"
click at [87, 64] on button "Search" at bounding box center [92, 62] width 26 height 13
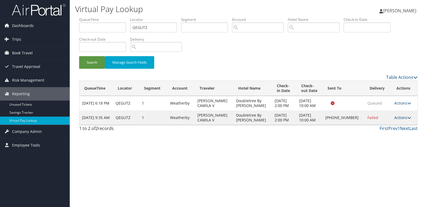
click at [400, 118] on link "Actions" at bounding box center [402, 117] width 17 height 5
click at [379, 139] on link "Delivery Information" at bounding box center [384, 143] width 46 height 9
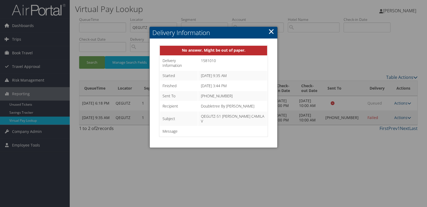
click at [393, 139] on div at bounding box center [213, 103] width 427 height 207
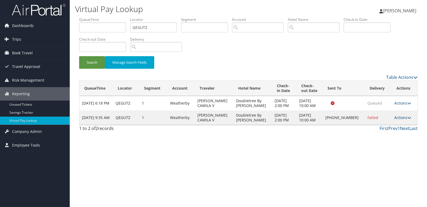
click at [400, 119] on link "Actions" at bounding box center [402, 117] width 17 height 5
click at [381, 134] on link "Logs" at bounding box center [384, 134] width 46 height 9
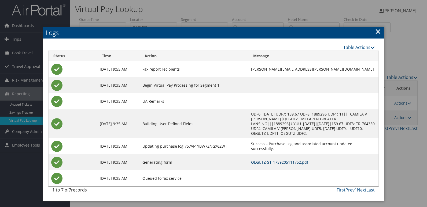
click at [251, 160] on link "QEGUTZ-S1_1759205111752.pdf" at bounding box center [279, 162] width 57 height 5
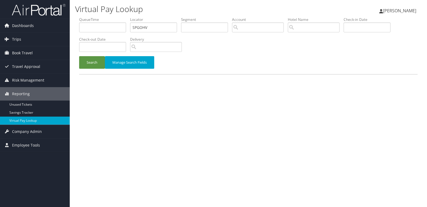
type input "SPGOHV"
click at [79, 56] on button "Search" at bounding box center [92, 62] width 26 height 13
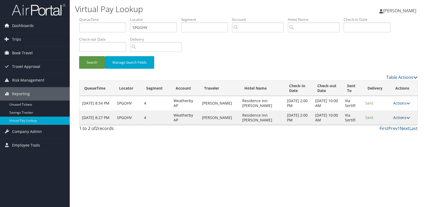
click at [401, 117] on link "Actions" at bounding box center [401, 117] width 17 height 5
click at [386, 136] on link "Logs" at bounding box center [391, 134] width 34 height 9
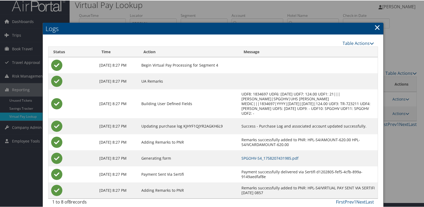
scroll to position [6, 0]
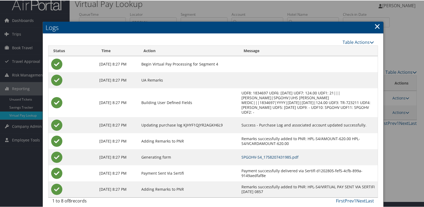
click at [274, 154] on link "SPGOHV-S4_1758207431985.pdf" at bounding box center [270, 156] width 57 height 5
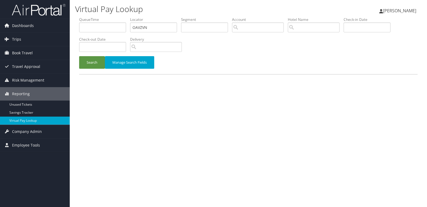
click at [89, 59] on button "Search" at bounding box center [92, 62] width 26 height 13
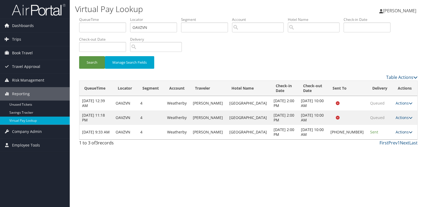
click at [402, 131] on link "Actions" at bounding box center [403, 132] width 17 height 5
click at [389, 139] on link "Resend" at bounding box center [385, 140] width 46 height 9
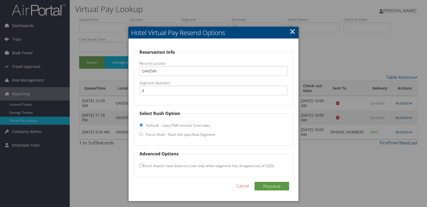
click at [184, 133] on label "Force Rush - Rush the specified Segment" at bounding box center [180, 134] width 69 height 5
click at [143, 133] on input "Force Rush - Rush the specified Segment" at bounding box center [140, 134] width 3 height 3
radio input "true"
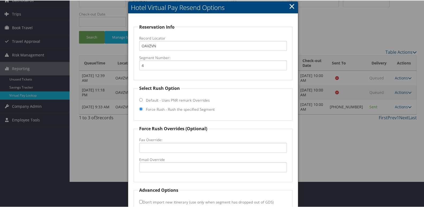
scroll to position [56, 0]
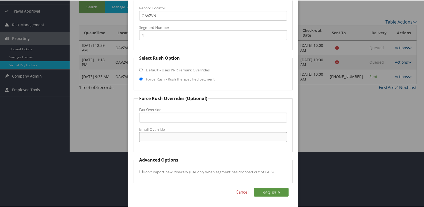
click at [171, 139] on input "Email Override" at bounding box center [213, 137] width 148 height 10
drag, startPoint x: 181, startPoint y: 139, endPoint x: 110, endPoint y: 134, distance: 71.2
click at [110, 134] on body "Menu Dashboards ► AirPortal 360™ (Manager) My Travel Dashboard Trips ► Airtiner…" at bounding box center [213, 47] width 427 height 207
type input "abydr.fd@gmail.com"
click at [264, 190] on button "Requeue" at bounding box center [271, 192] width 35 height 9
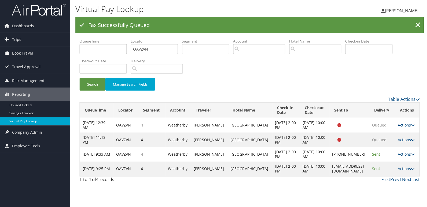
scroll to position [0, 0]
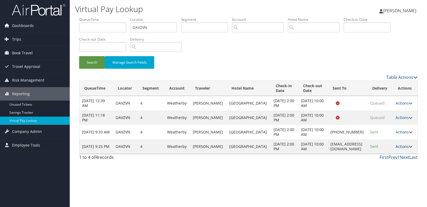
click at [401, 148] on link "Actions" at bounding box center [403, 146] width 17 height 5
click at [389, 159] on link "Logs" at bounding box center [393, 163] width 34 height 9
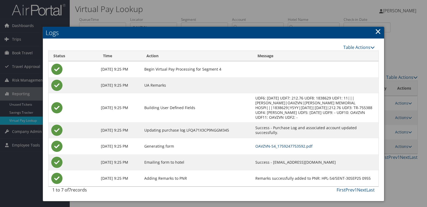
click at [275, 145] on link "OAVZVN-S4_1759247753592.pdf" at bounding box center [283, 146] width 57 height 5
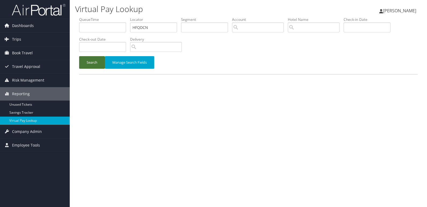
drag, startPoint x: 0, startPoint y: 0, endPoint x: 95, endPoint y: 60, distance: 112.8
click at [94, 63] on button "Search" at bounding box center [92, 62] width 26 height 13
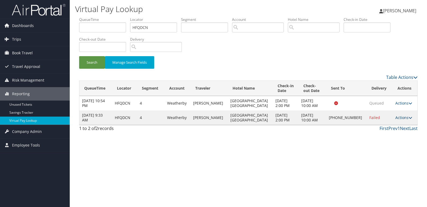
click at [402, 119] on link "Actions" at bounding box center [403, 117] width 17 height 5
click at [377, 127] on link "Resend" at bounding box center [385, 125] width 46 height 9
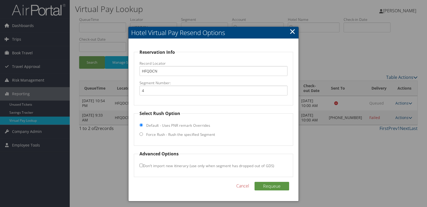
click at [158, 134] on label "Force Rush - Rush the specified Segment" at bounding box center [180, 134] width 69 height 5
click at [143, 134] on input "Force Rush - Rush the specified Segment" at bounding box center [140, 134] width 3 height 3
radio input "true"
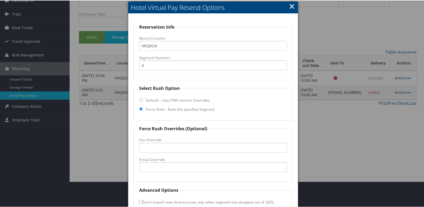
scroll to position [56, 0]
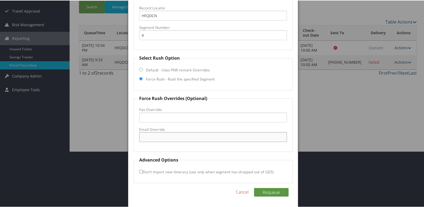
click at [167, 139] on input "Email Override" at bounding box center [213, 137] width 148 height 10
drag, startPoint x: 195, startPoint y: 137, endPoint x: 72, endPoint y: 137, distance: 123.5
click at [72, 137] on body "Menu Dashboards ► AirPortal 360™ (Manager) My Travel Dashboard Trips ► Airtiner…" at bounding box center [213, 47] width 427 height 207
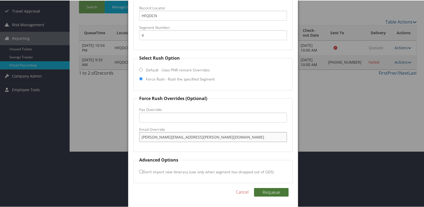
type input "[PERSON_NAME][EMAIL_ADDRESS][PERSON_NAME][DOMAIN_NAME]"
click at [268, 195] on button "Requeue" at bounding box center [271, 192] width 35 height 9
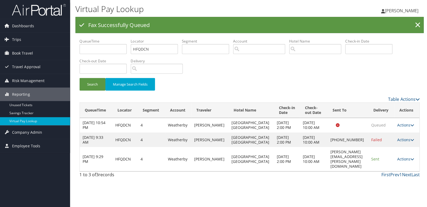
scroll to position [0, 0]
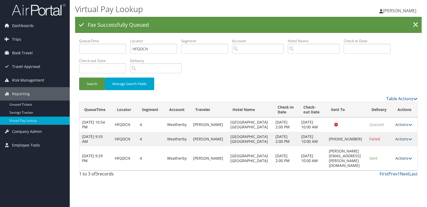
click at [405, 156] on link "Actions" at bounding box center [403, 158] width 17 height 5
click at [398, 167] on link "Logs" at bounding box center [394, 170] width 34 height 9
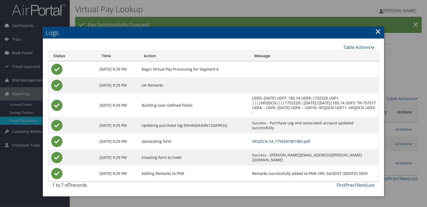
click at [272, 141] on link "HFQDCN-S4_1759247981983.pdf" at bounding box center [281, 141] width 58 height 5
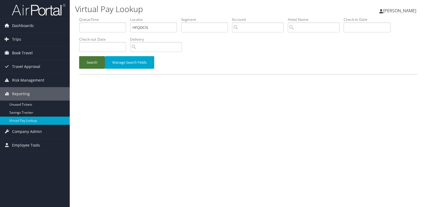
click at [89, 61] on button "Search" at bounding box center [92, 62] width 26 height 13
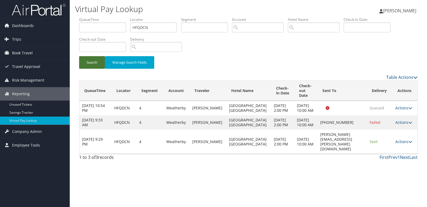
click at [89, 62] on button "Search" at bounding box center [92, 62] width 26 height 13
click at [88, 63] on button "Search" at bounding box center [92, 62] width 26 height 13
click at [97, 63] on button "Search" at bounding box center [92, 62] width 26 height 13
click at [87, 67] on button "Search" at bounding box center [92, 62] width 26 height 13
click at [94, 63] on button "Search" at bounding box center [92, 62] width 26 height 13
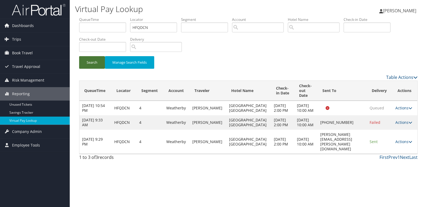
click at [87, 67] on button "Search" at bounding box center [92, 62] width 26 height 13
click at [96, 68] on button "Search" at bounding box center [92, 62] width 26 height 13
click at [96, 65] on button "Search" at bounding box center [92, 62] width 26 height 13
click at [399, 144] on link "Actions" at bounding box center [403, 141] width 17 height 5
